Goal: Book appointment/travel/reservation

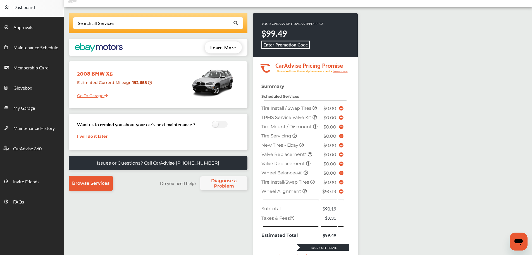
scroll to position [56, 0]
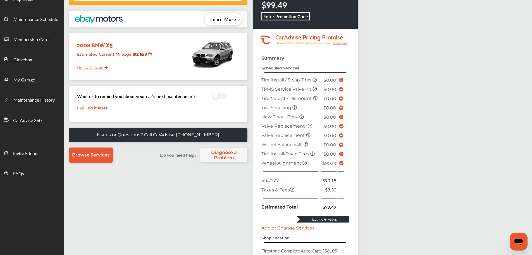
click at [27, 80] on span "My Garage" at bounding box center [24, 79] width 22 height 7
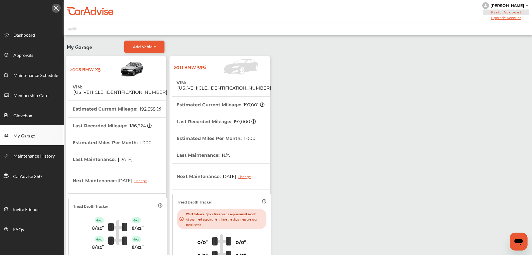
click at [193, 115] on th "Last Recorded Mileage : 197,000" at bounding box center [216, 121] width 79 height 16
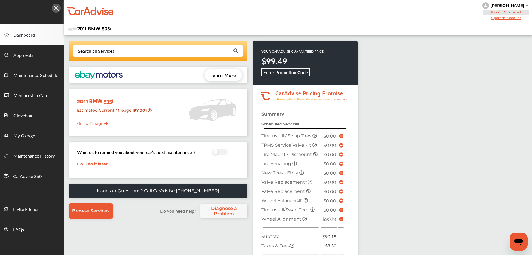
scroll to position [28, 0]
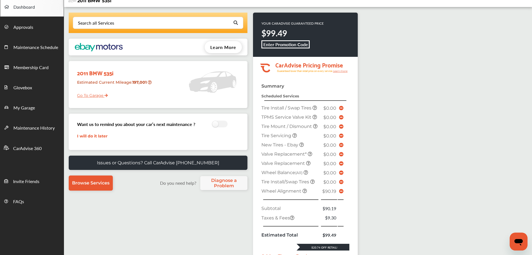
click at [341, 189] on icon at bounding box center [341, 191] width 4 height 4
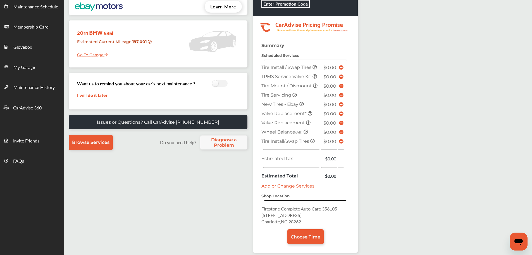
scroll to position [98, 0]
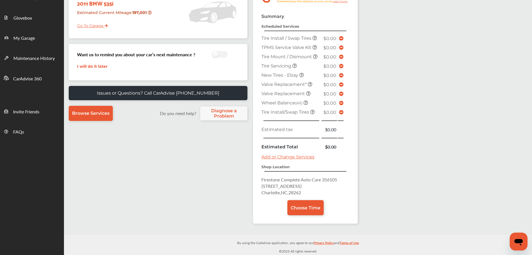
click at [301, 202] on link "Choose Time" at bounding box center [305, 207] width 36 height 15
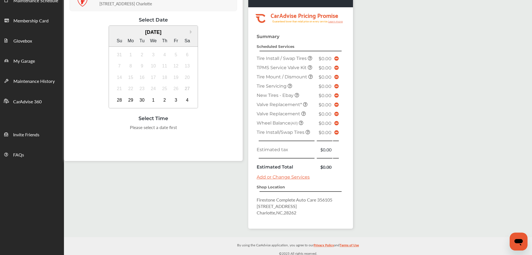
scroll to position [77, 0]
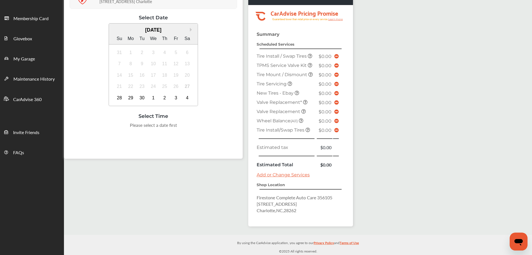
click at [149, 95] on div "1" at bounding box center [153, 97] width 9 height 9
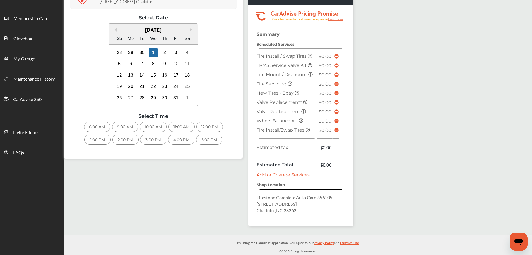
click at [99, 130] on div "8:00 AM" at bounding box center [97, 127] width 26 height 10
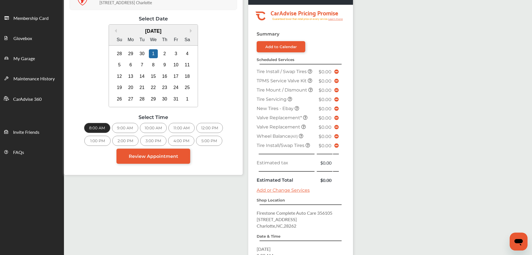
click at [146, 153] on link "Review Appointment" at bounding box center [154, 155] width 74 height 15
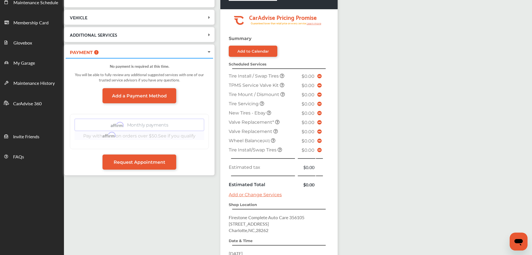
scroll to position [147, 0]
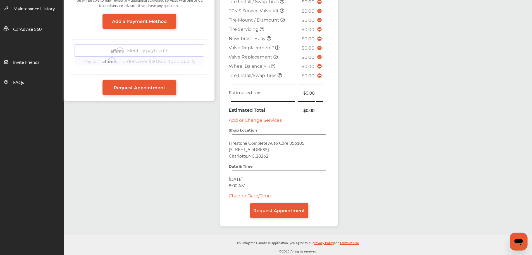
click at [287, 209] on span "Request Appointment" at bounding box center [279, 210] width 52 height 5
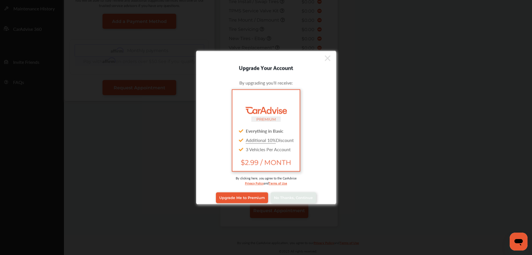
click at [287, 200] on link "No Thanks, Continue" at bounding box center [294, 197] width 46 height 11
